Goal: Information Seeking & Learning: Learn about a topic

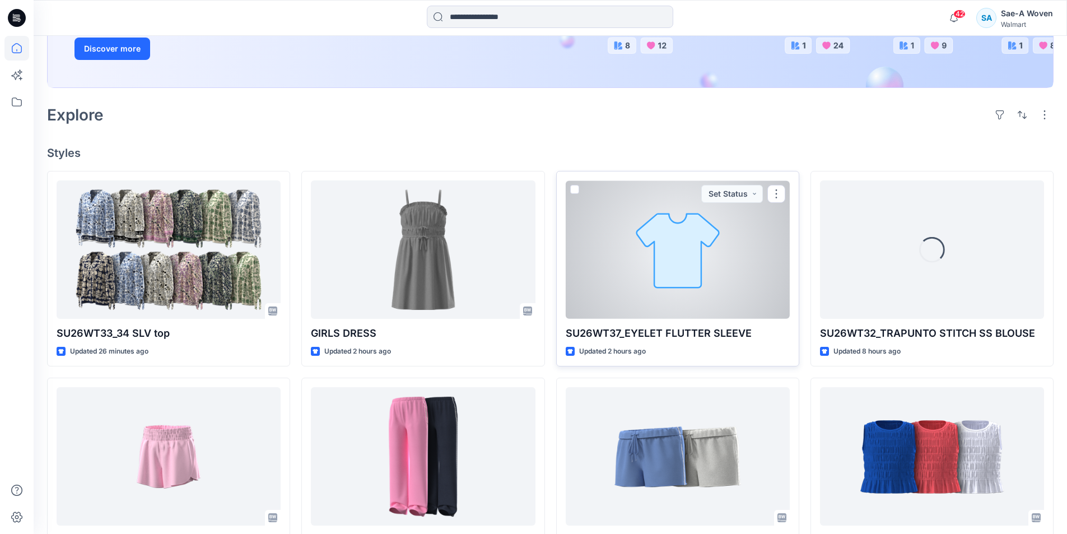
scroll to position [224, 0]
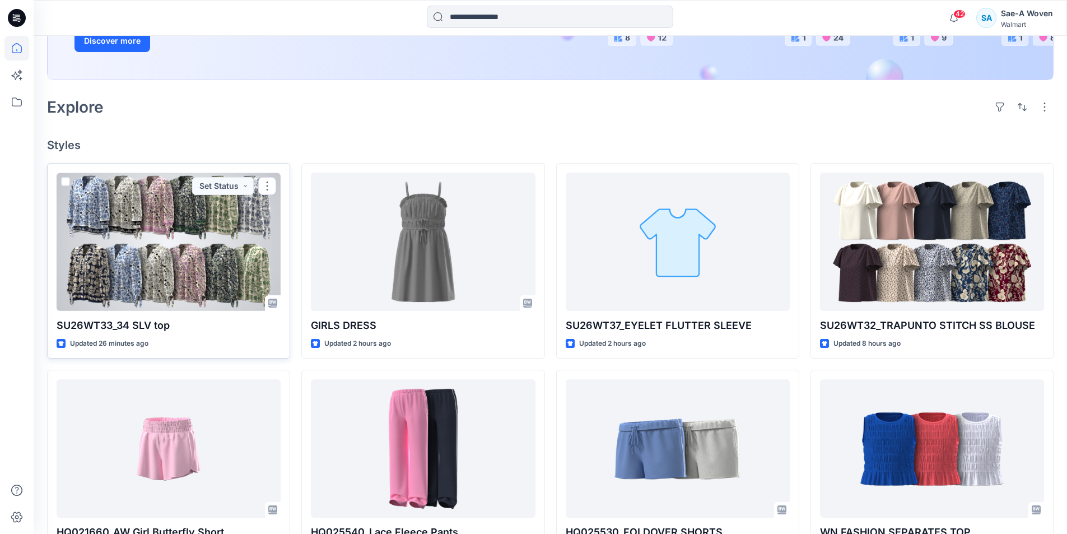
click at [169, 281] on div at bounding box center [169, 241] width 224 height 138
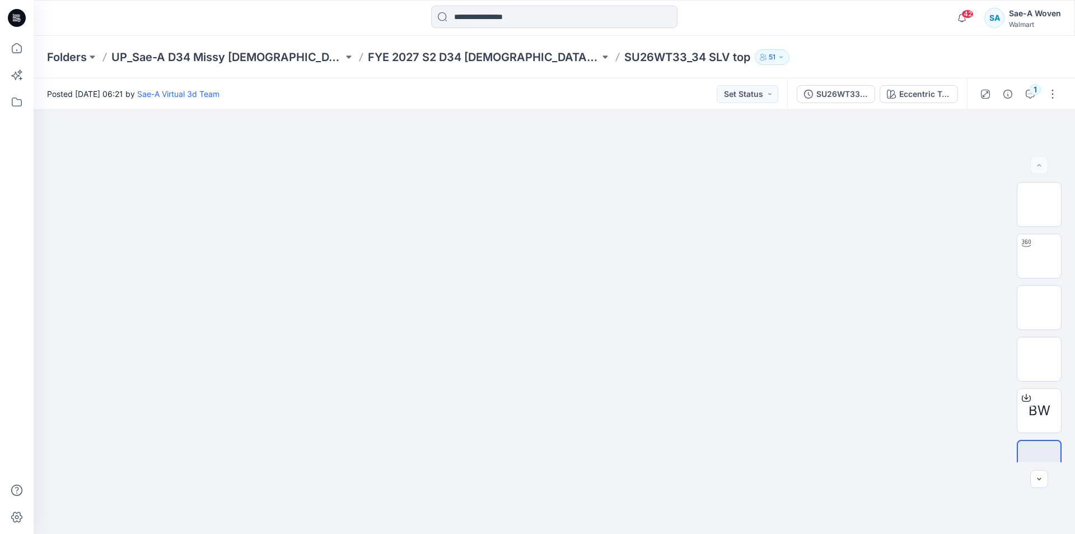
click at [831, 103] on div "SU26WT33_REV2_COLORS Eccentric Tropical_DARK NAVY" at bounding box center [877, 93] width 180 height 31
click at [834, 97] on div "SU26WT33_REV2_COLORS" at bounding box center [842, 94] width 52 height 12
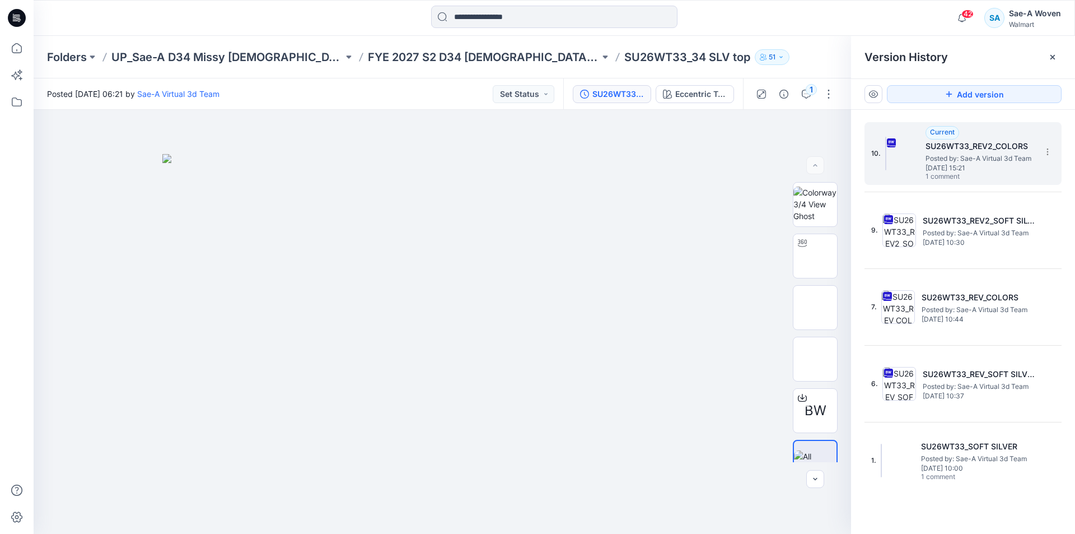
click at [947, 153] on span "Posted by: Sae-A Virtual 3d Team" at bounding box center [982, 158] width 112 height 11
click at [1060, 60] on div at bounding box center [1053, 57] width 18 height 18
click at [1051, 57] on icon at bounding box center [1052, 57] width 9 height 9
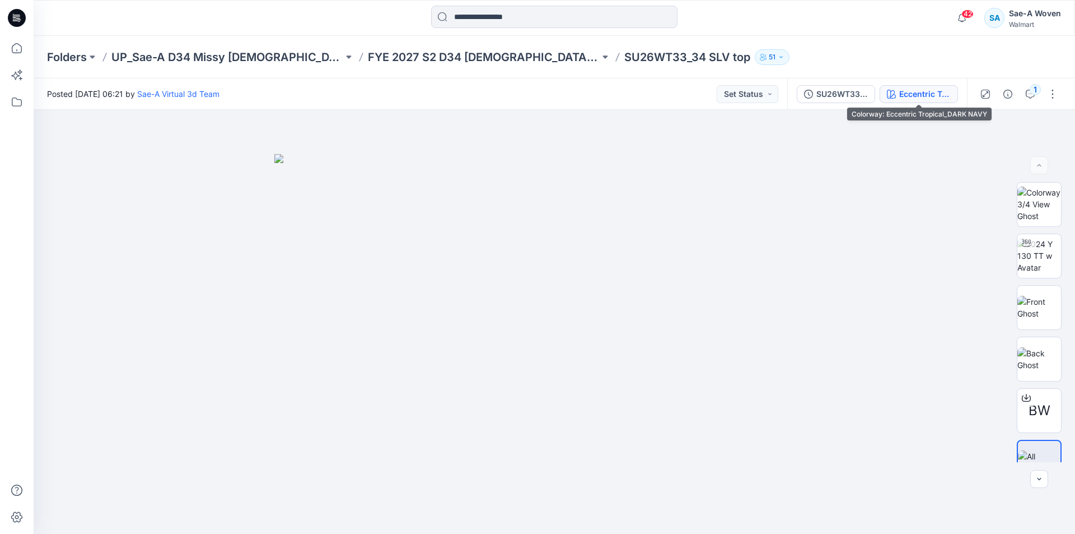
click at [929, 97] on div "Eccentric Tropical_DARK NAVY" at bounding box center [925, 94] width 52 height 12
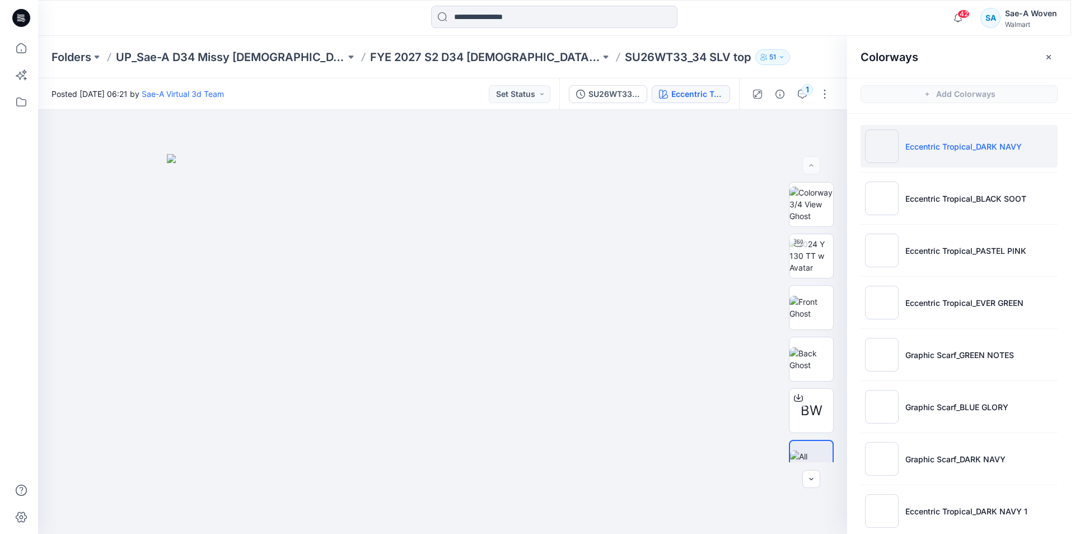
scroll to position [328, 0]
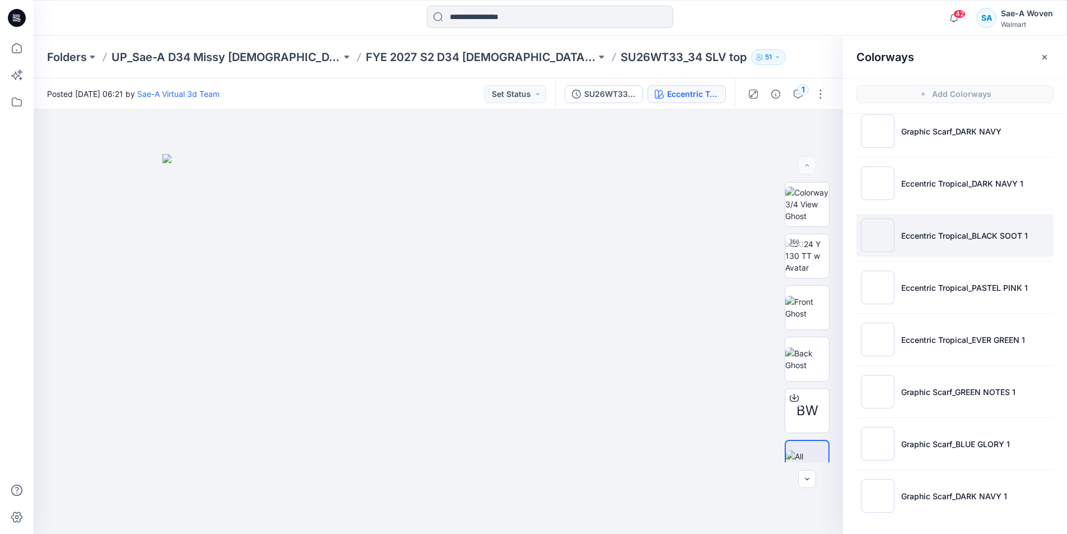
click at [987, 235] on p "Eccentric Tropical_BLACK SOOT 1" at bounding box center [964, 236] width 127 height 12
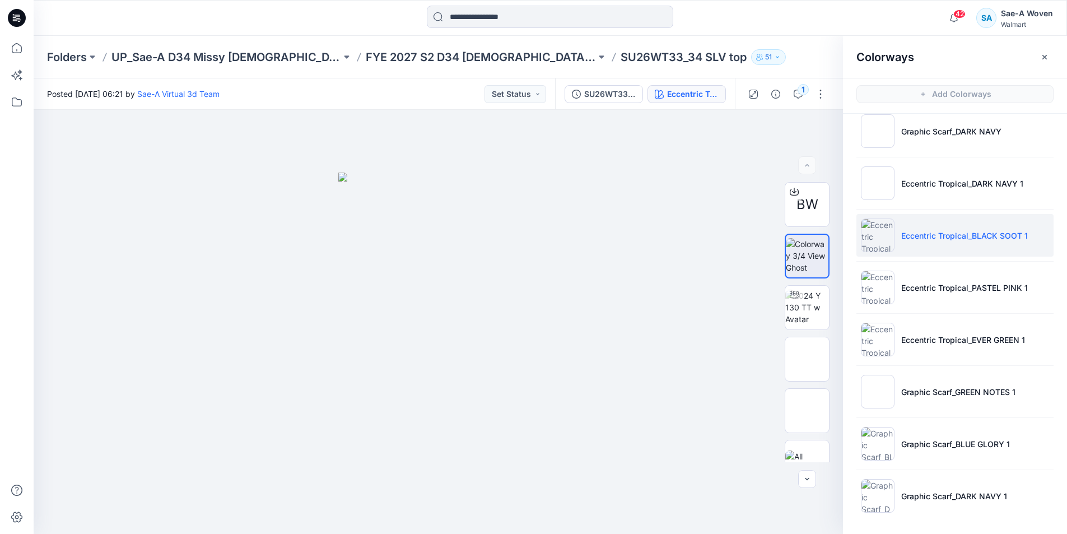
click at [958, 309] on ul "Eccentric Tropical_DARK NAVY Eccentric Tropical_BLACK SOOT Eccentric Tropical_P…" at bounding box center [955, 157] width 224 height 742
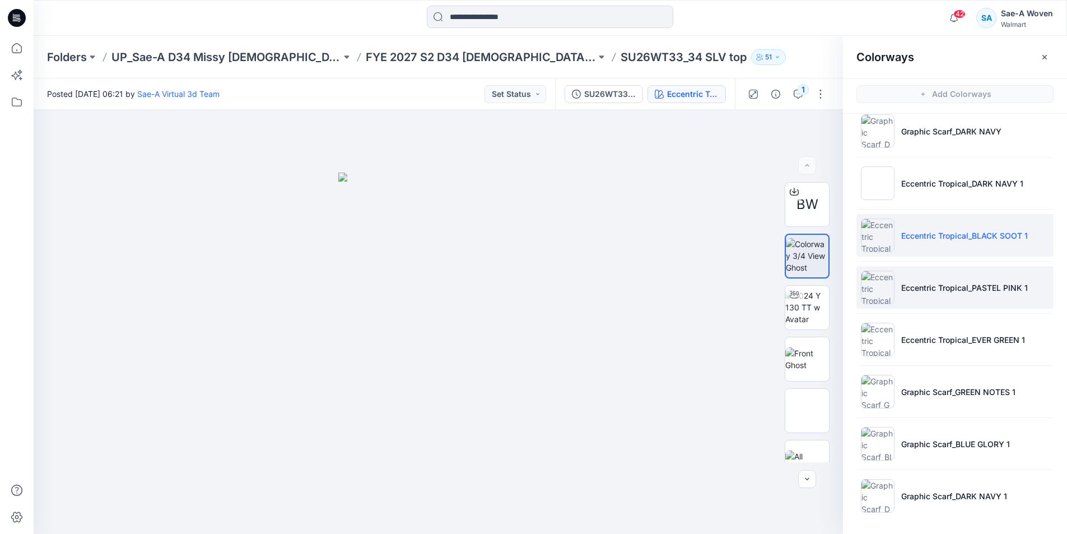
click at [958, 288] on p "Eccentric Tropical_PASTEL PINK 1" at bounding box center [964, 288] width 127 height 12
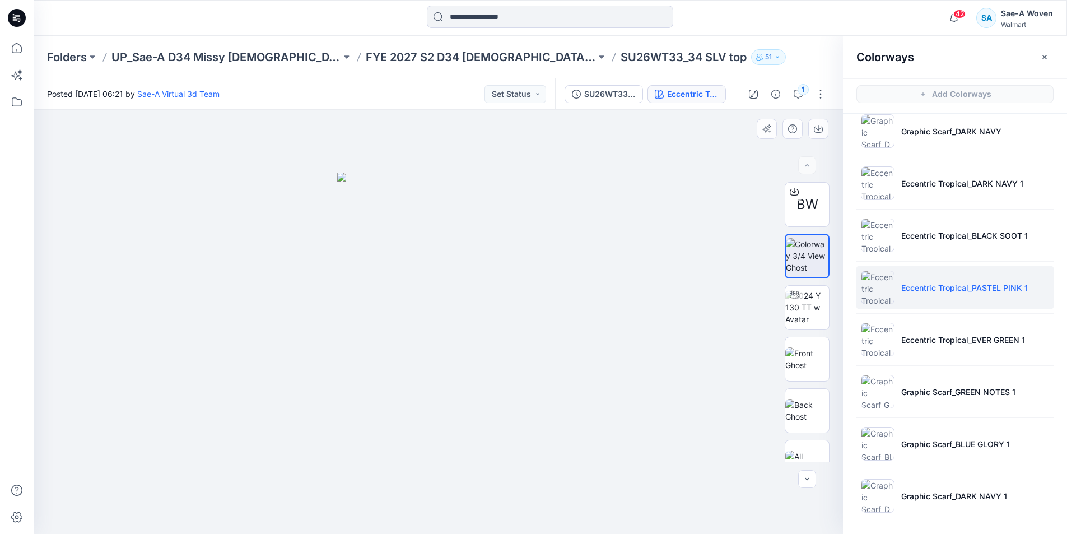
click at [487, 413] on img at bounding box center [438, 353] width 203 height 362
click at [1046, 57] on icon "button" at bounding box center [1044, 57] width 9 height 9
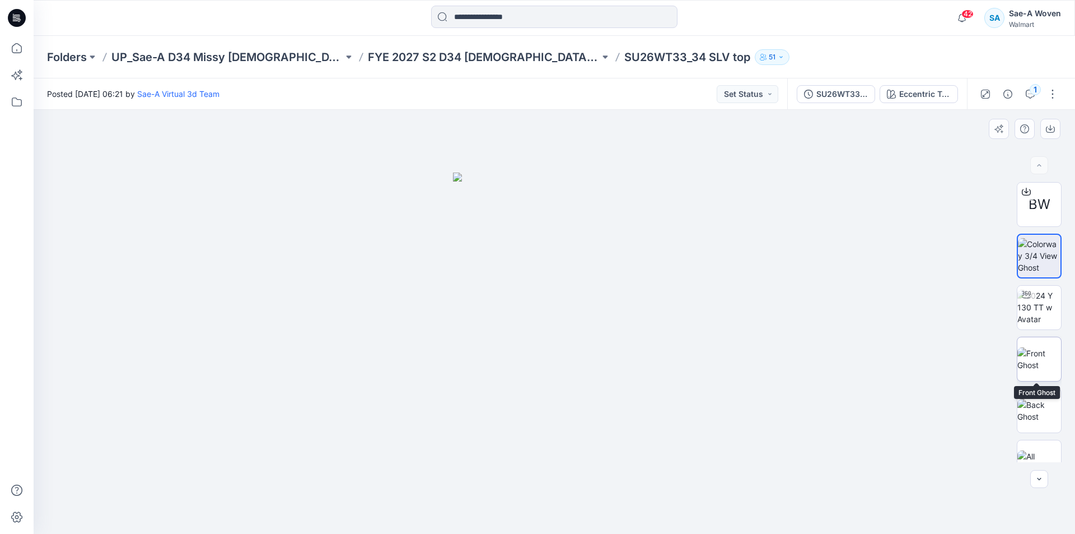
click at [1024, 365] on img at bounding box center [1040, 359] width 44 height 24
click at [511, 479] on div at bounding box center [555, 322] width 1042 height 424
click at [534, 465] on img at bounding box center [554, 355] width 227 height 360
drag, startPoint x: 524, startPoint y: 391, endPoint x: 824, endPoint y: 385, distance: 300.8
click at [824, 385] on div at bounding box center [555, 322] width 1042 height 424
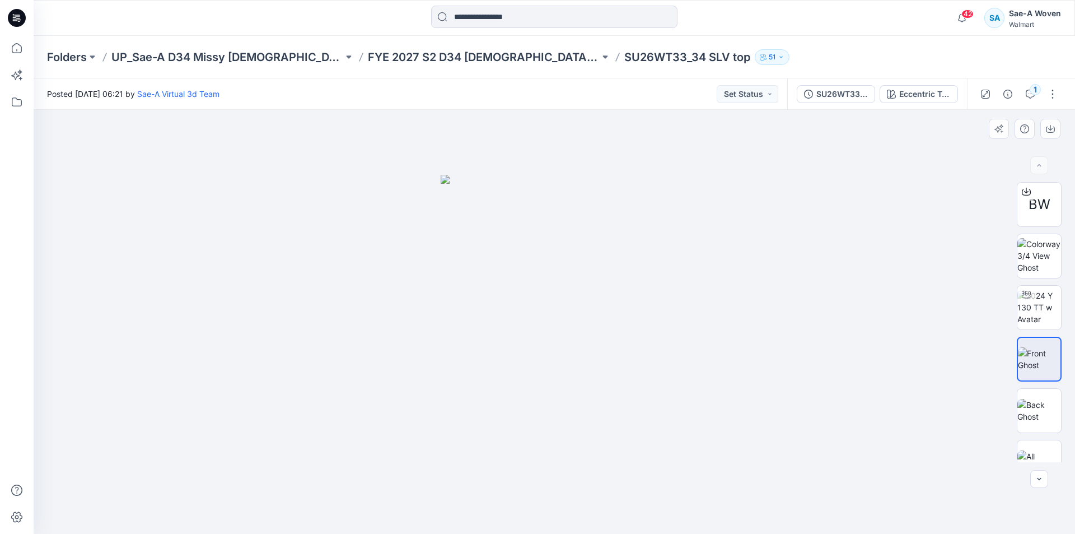
drag, startPoint x: 824, startPoint y: 385, endPoint x: 450, endPoint y: 412, distance: 375.6
click at [496, 412] on div at bounding box center [555, 322] width 1042 height 424
drag, startPoint x: 450, startPoint y: 412, endPoint x: 750, endPoint y: 388, distance: 301.7
click at [741, 388] on div at bounding box center [555, 322] width 1042 height 424
drag, startPoint x: 750, startPoint y: 388, endPoint x: 552, endPoint y: 460, distance: 211.0
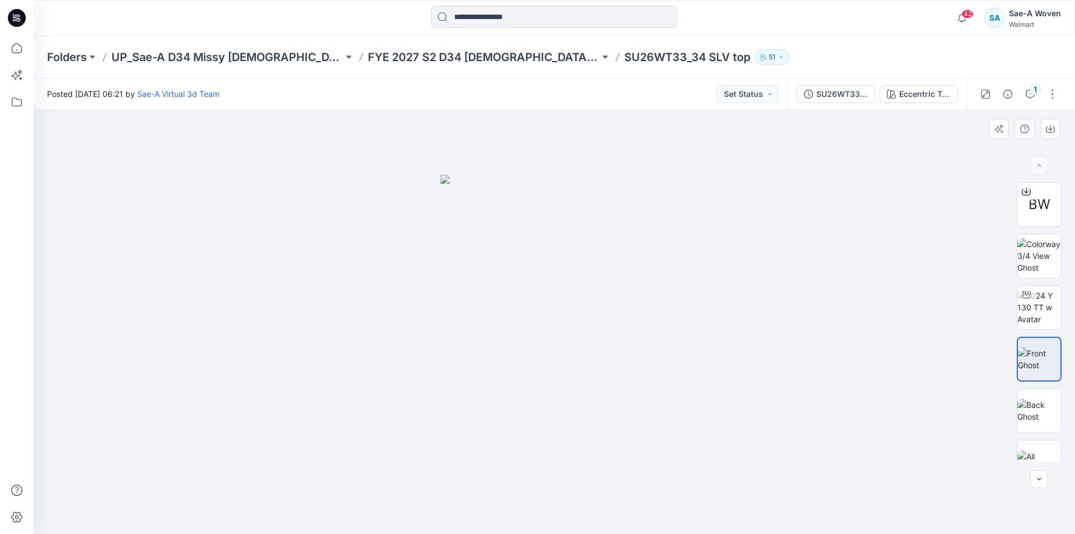
click at [580, 452] on div at bounding box center [555, 322] width 1042 height 424
drag, startPoint x: 552, startPoint y: 460, endPoint x: 631, endPoint y: 454, distance: 79.2
click at [629, 454] on img at bounding box center [554, 355] width 227 height 360
drag, startPoint x: 631, startPoint y: 454, endPoint x: 560, endPoint y: 477, distance: 74.2
click at [574, 473] on div at bounding box center [555, 322] width 1042 height 424
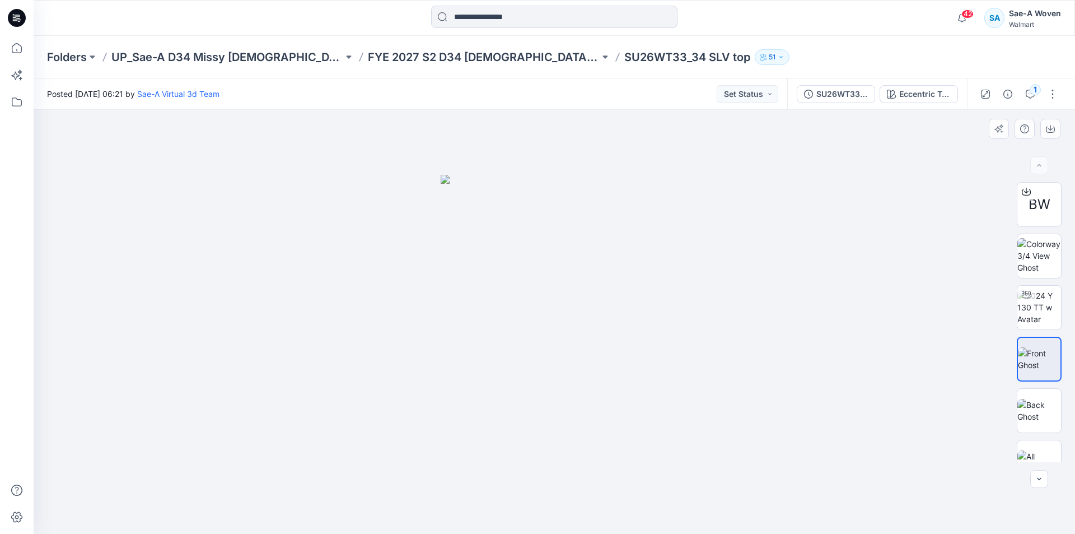
click at [543, 480] on div at bounding box center [555, 322] width 1042 height 424
click at [843, 101] on button "SU26WT33_REV2_COLORS" at bounding box center [836, 94] width 78 height 18
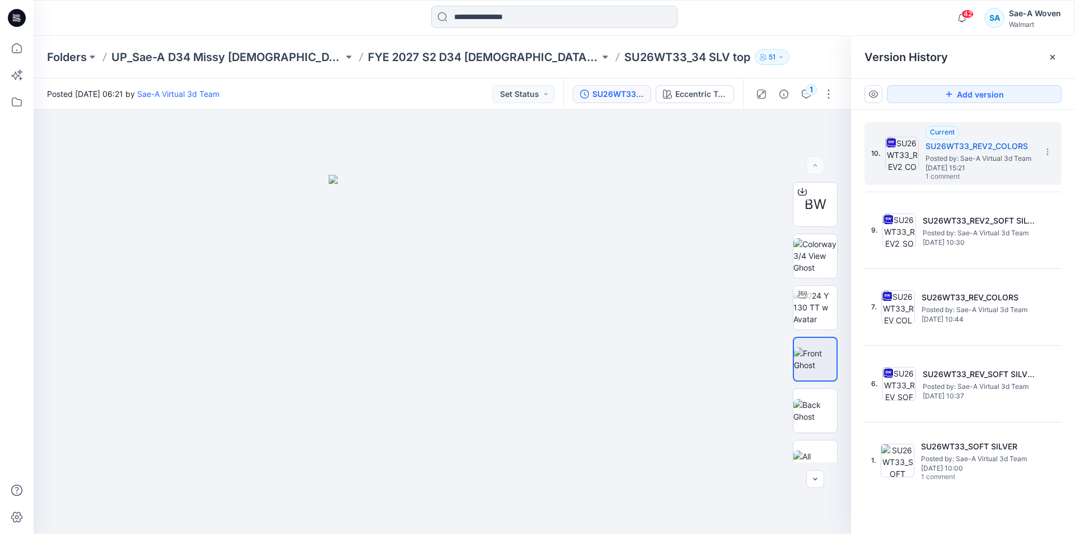
click at [1054, 58] on g at bounding box center [1053, 57] width 4 height 4
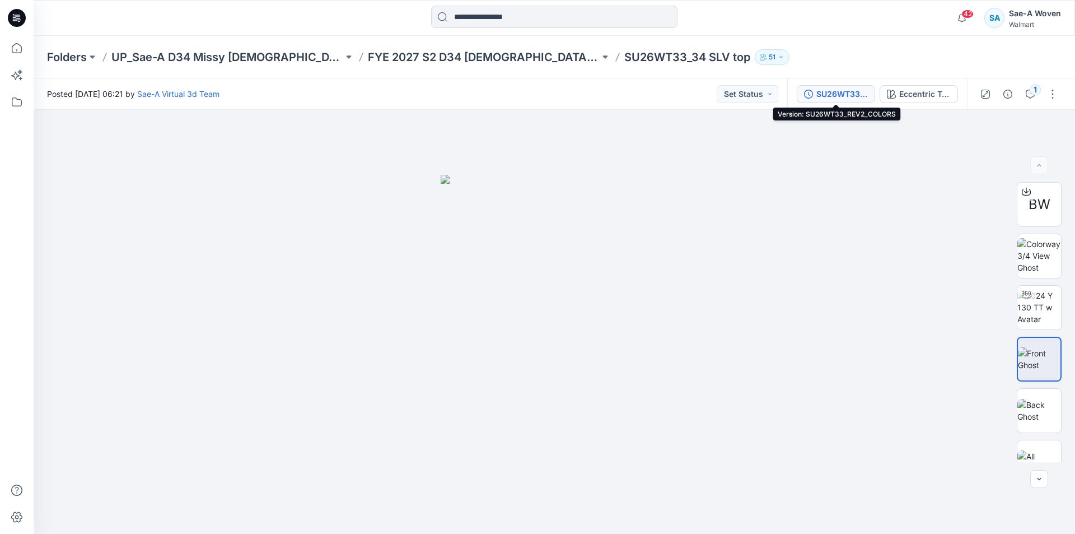
click at [842, 96] on div "SU26WT33_REV2_COLORS" at bounding box center [842, 94] width 52 height 12
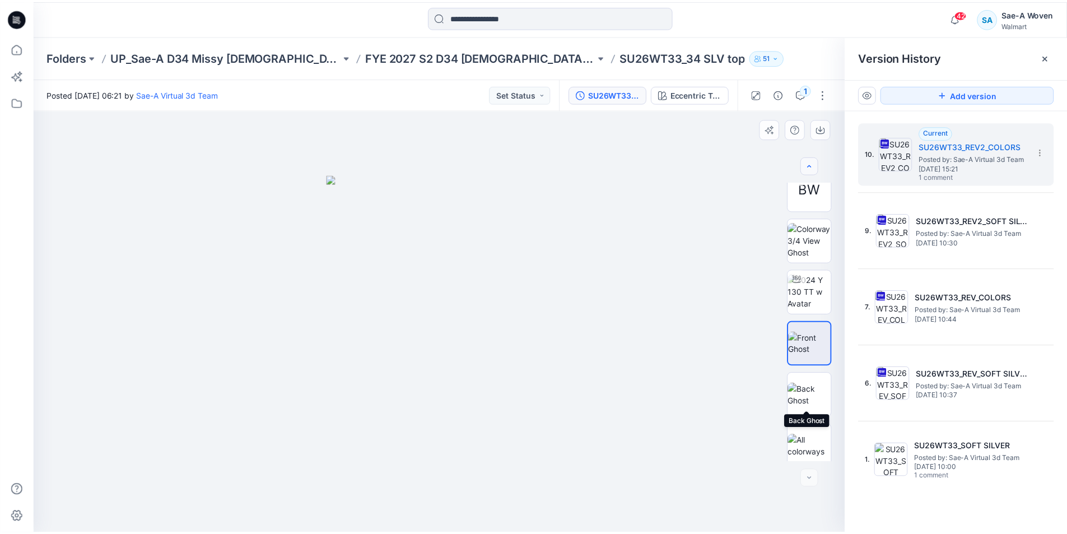
scroll to position [22, 0]
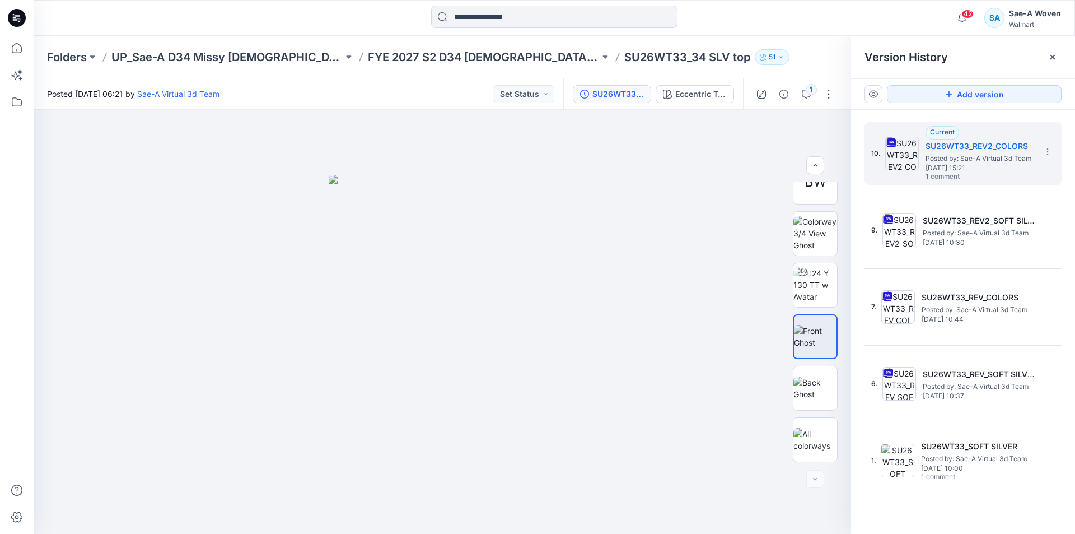
click at [1066, 54] on div "Version History" at bounding box center [963, 57] width 224 height 43
click at [1053, 60] on icon at bounding box center [1052, 57] width 9 height 9
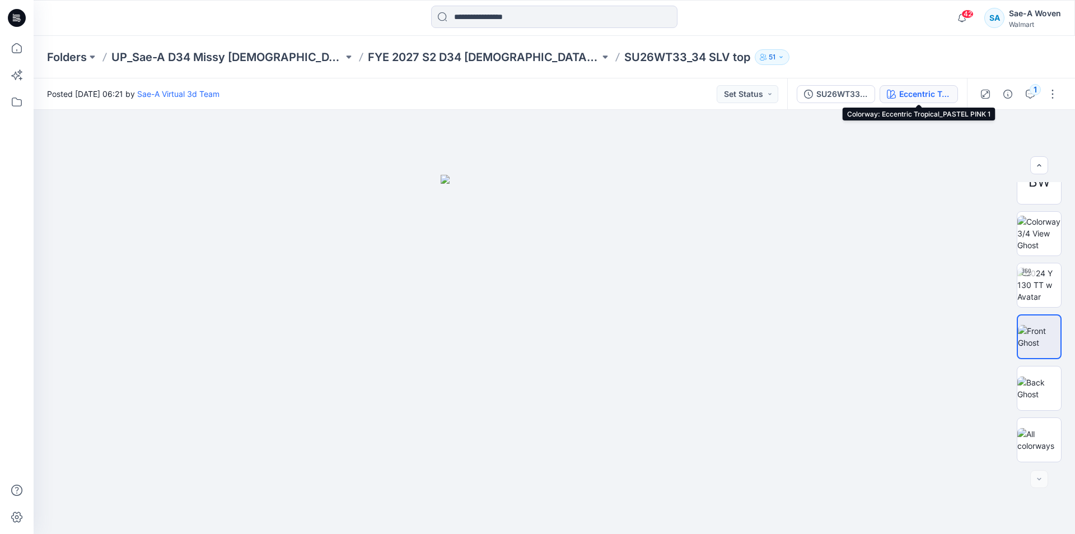
click at [932, 96] on div "Eccentric Tropical_PASTEL PINK 1" at bounding box center [925, 94] width 52 height 12
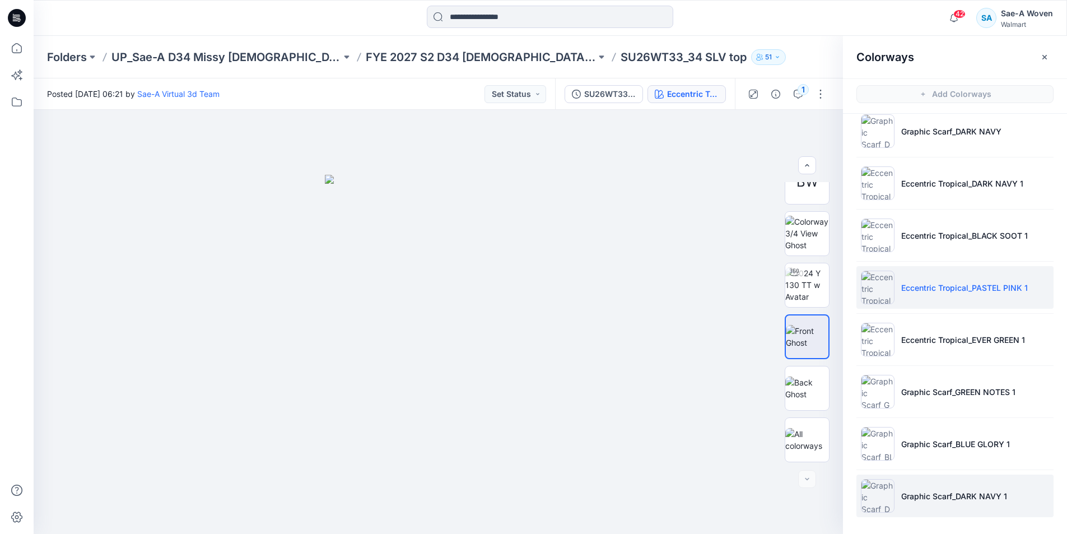
scroll to position [3, 0]
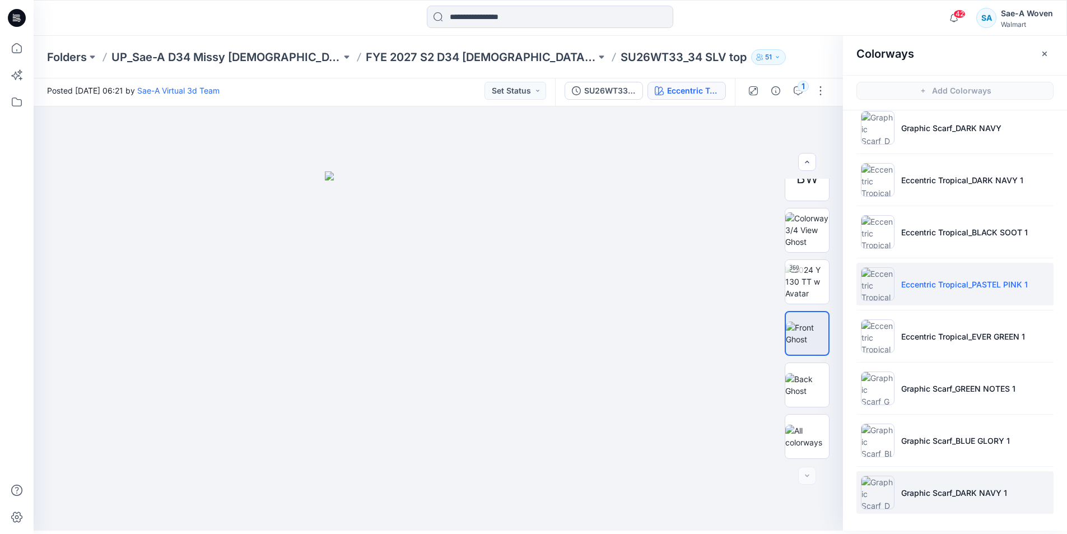
click at [926, 491] on p "Graphic Scarf_DARK NAVY 1" at bounding box center [954, 493] width 106 height 12
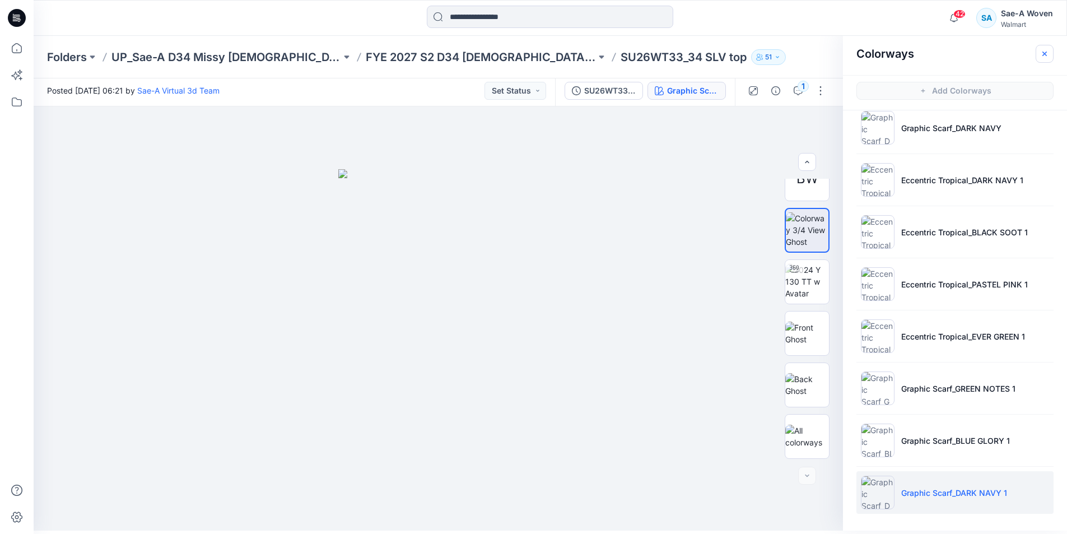
click at [1044, 52] on icon "button" at bounding box center [1044, 53] width 9 height 9
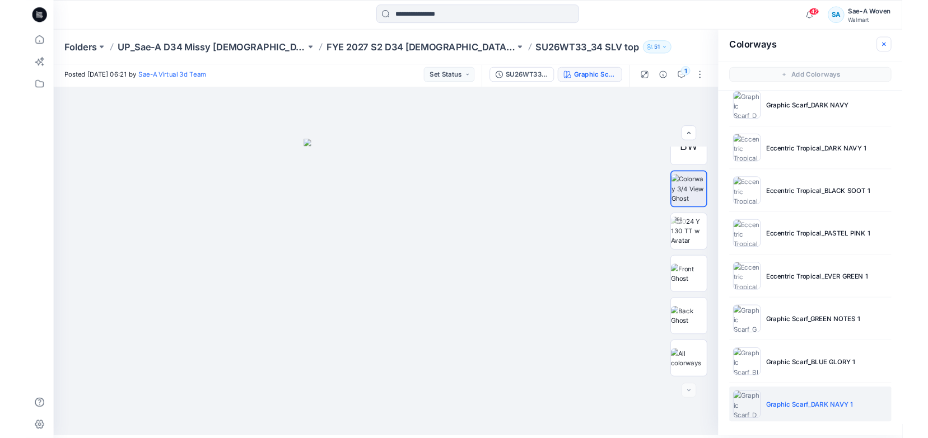
scroll to position [0, 0]
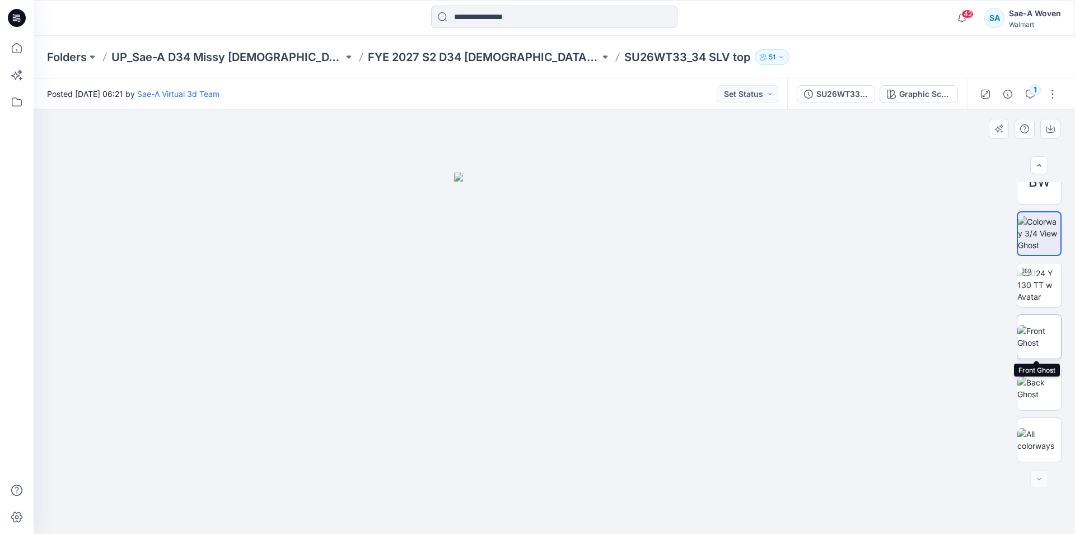
click at [1051, 328] on img at bounding box center [1040, 337] width 44 height 24
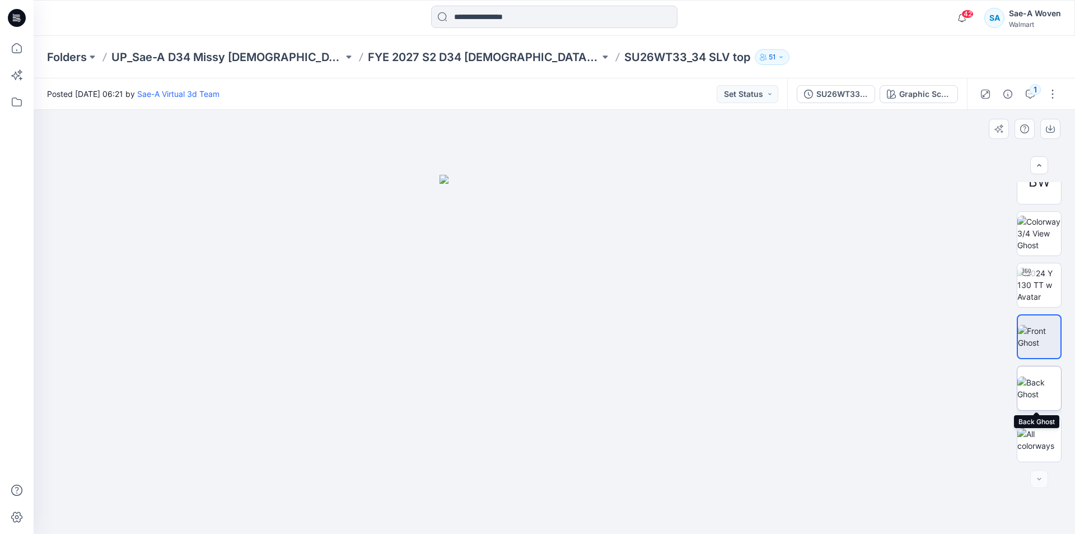
click at [1028, 398] on img at bounding box center [1040, 388] width 44 height 24
click at [1028, 332] on img at bounding box center [1040, 337] width 44 height 24
click at [846, 101] on button "SU26WT33_REV2_COLORS" at bounding box center [836, 94] width 78 height 18
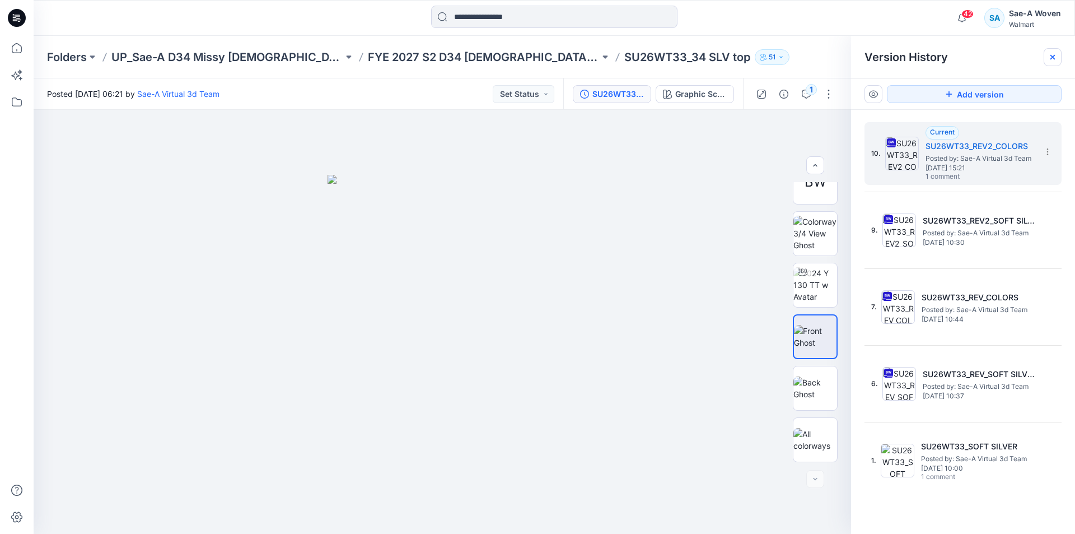
click at [1053, 59] on icon at bounding box center [1052, 57] width 9 height 9
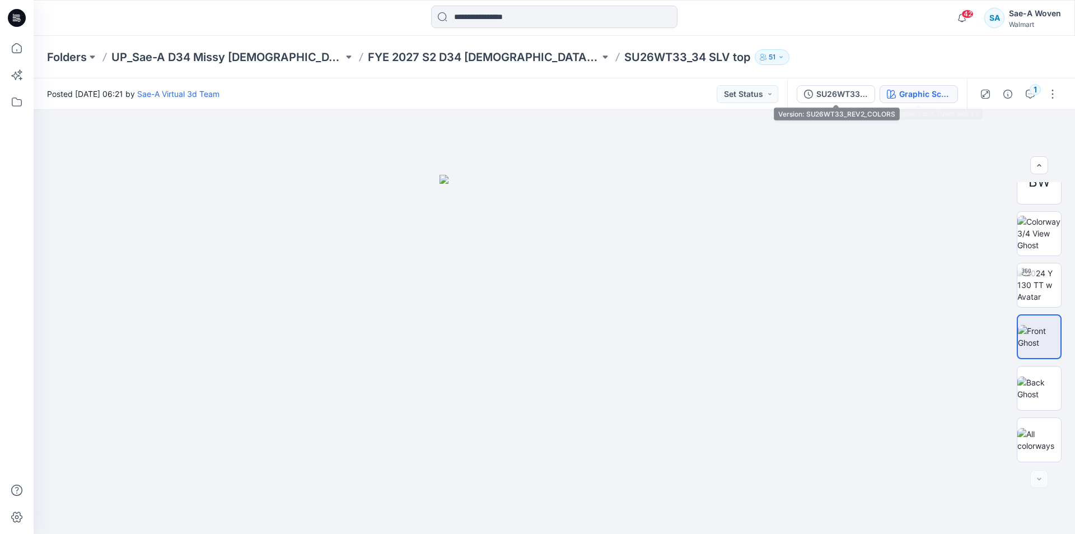
click at [897, 92] on button "Graphic Scarf_DARK NAVY 1" at bounding box center [919, 94] width 78 height 18
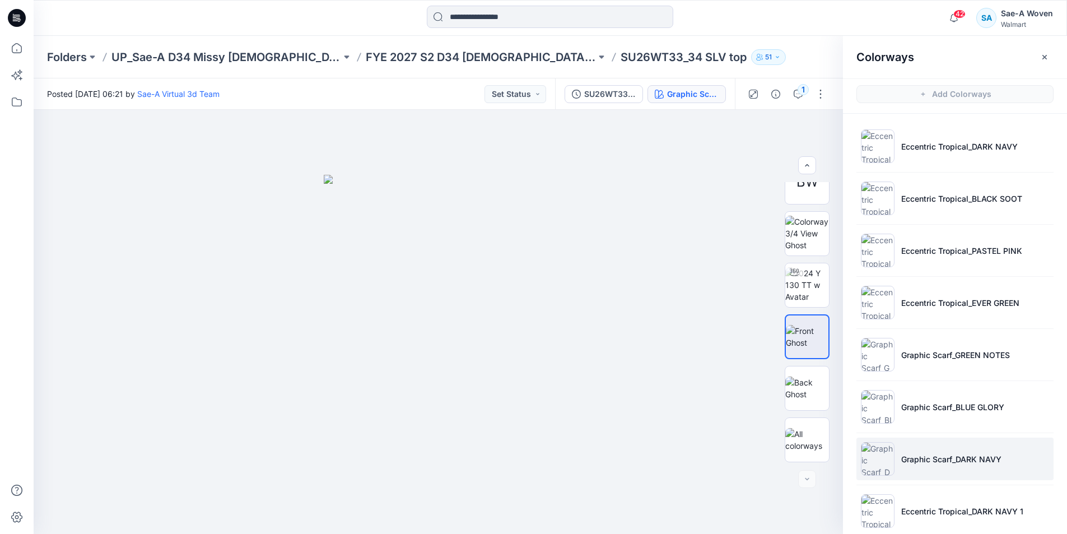
click at [955, 456] on p "Graphic Scarf_DARK NAVY" at bounding box center [951, 459] width 100 height 12
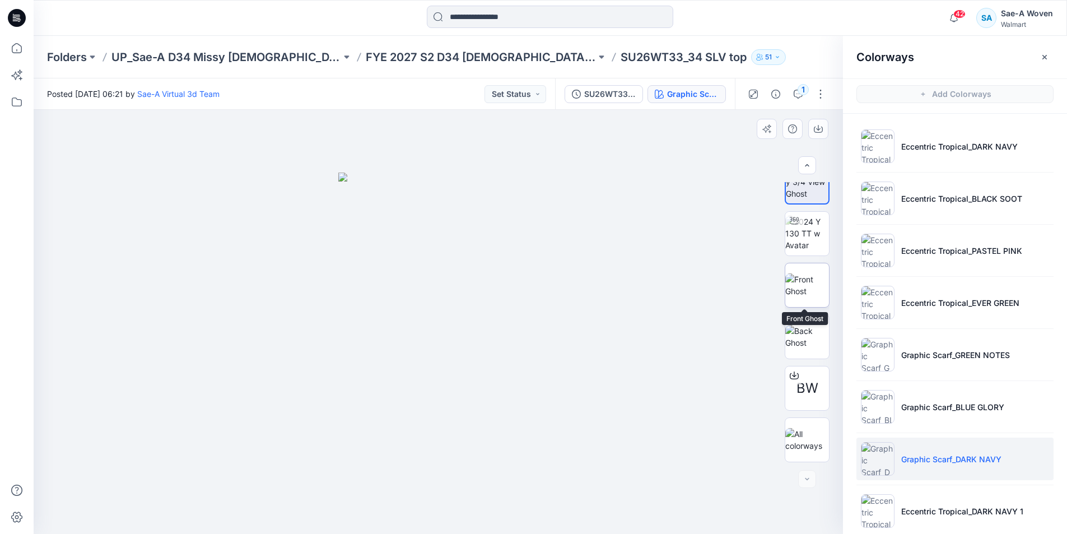
click at [800, 281] on img at bounding box center [807, 285] width 44 height 24
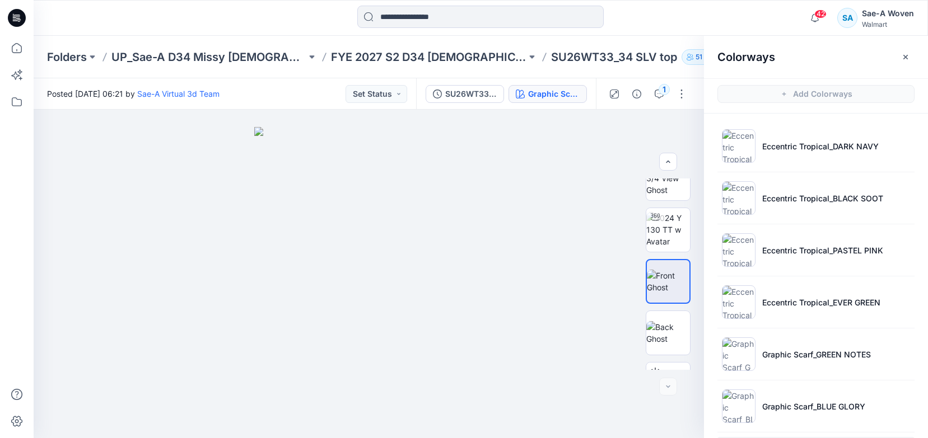
scroll to position [111, 0]
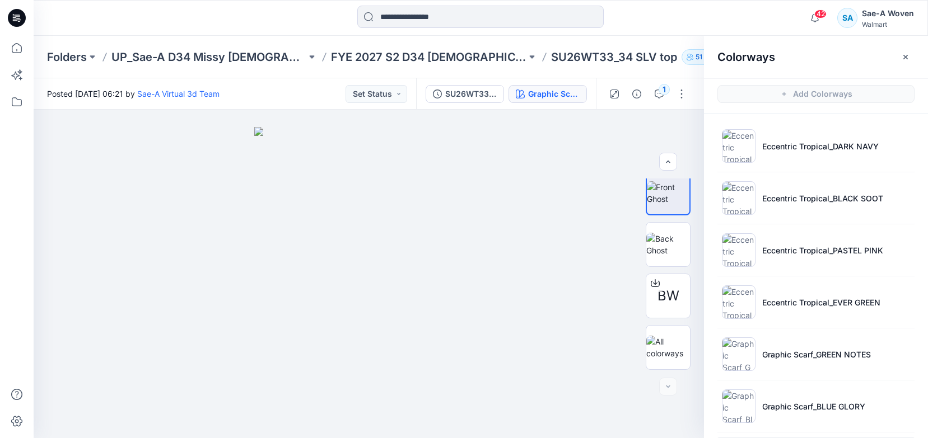
click at [104, 20] on div at bounding box center [145, 18] width 223 height 25
